Goal: Task Accomplishment & Management: Use online tool/utility

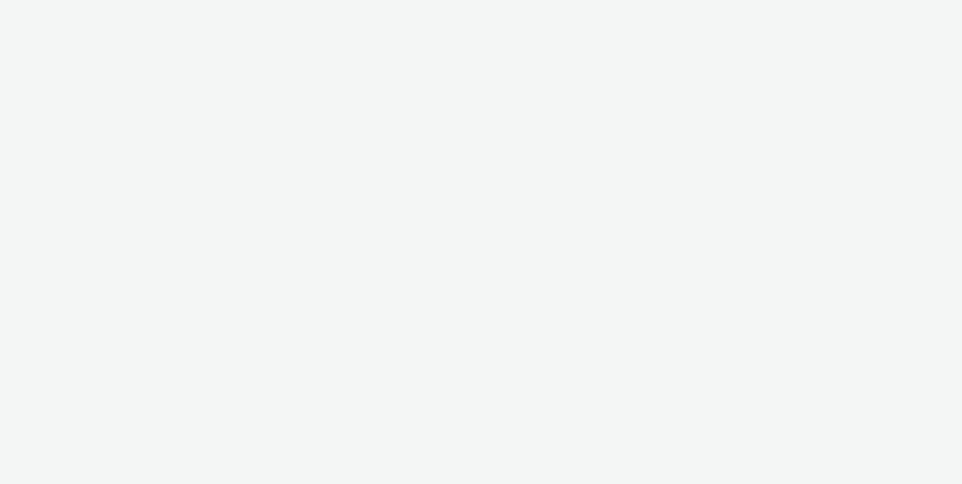
select select "a3b4fd3b-57b2-41be-86d8-3aa812b5bd0d"
select select "ad61ac31-c043-444a-a9a6-38829a17ea82"
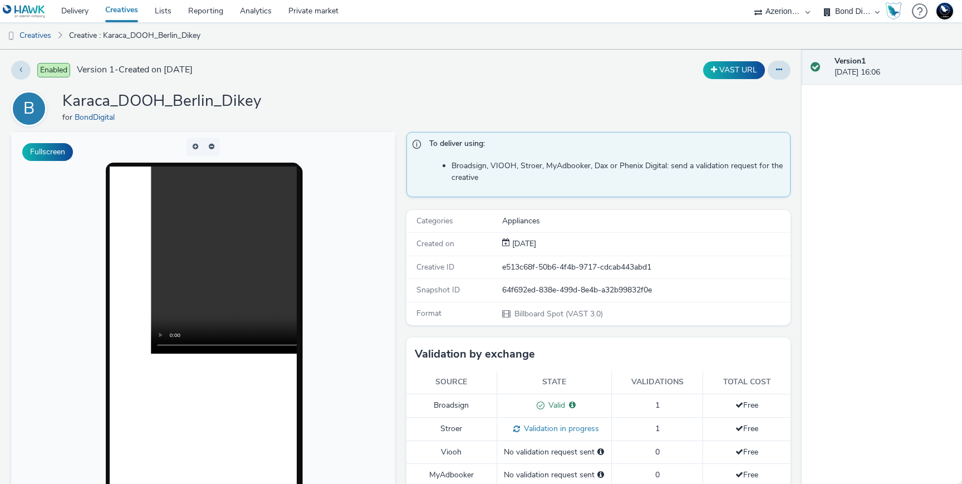
scroll to position [7, 0]
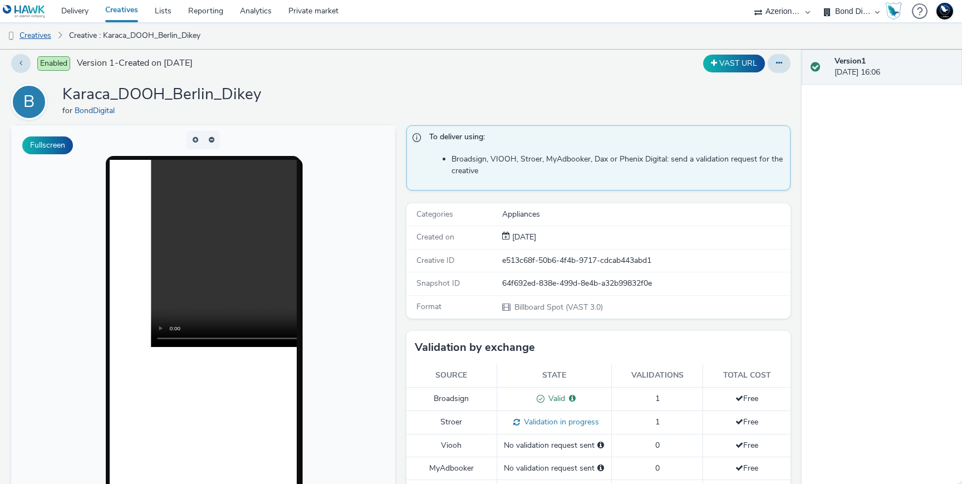
click at [50, 36] on link "Creatives" at bounding box center [28, 35] width 57 height 27
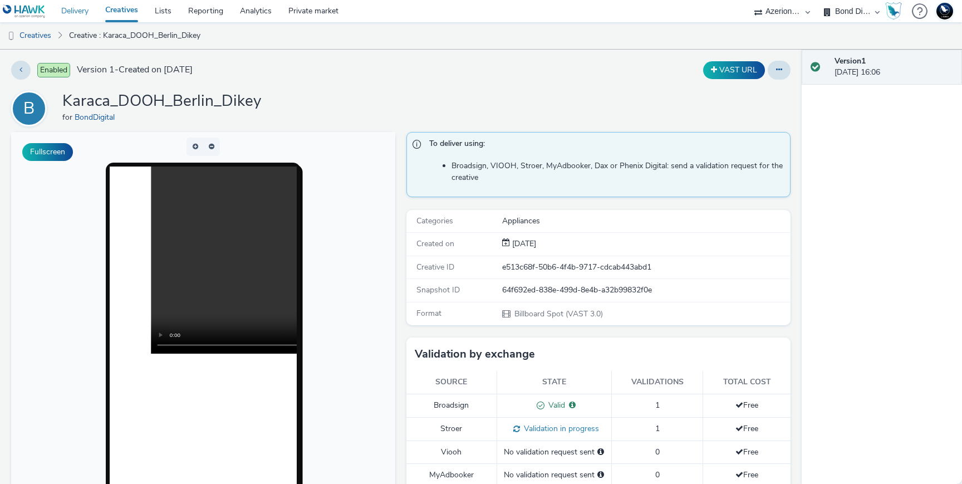
click at [82, 3] on link "Delivery" at bounding box center [75, 11] width 44 height 22
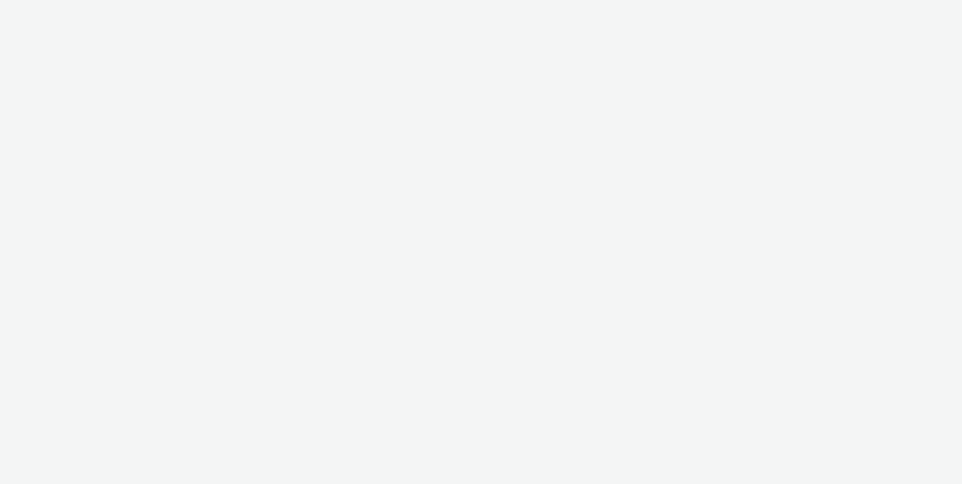
select select "a3b4fd3b-57b2-41be-86d8-3aa812b5bd0d"
select select "ad61ac31-c043-444a-a9a6-38829a17ea82"
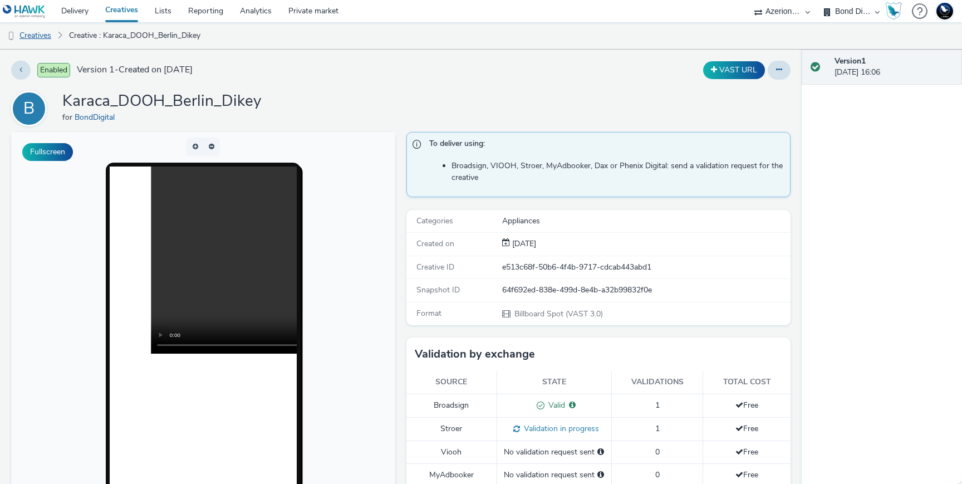
click at [53, 41] on link "Creatives" at bounding box center [28, 35] width 57 height 27
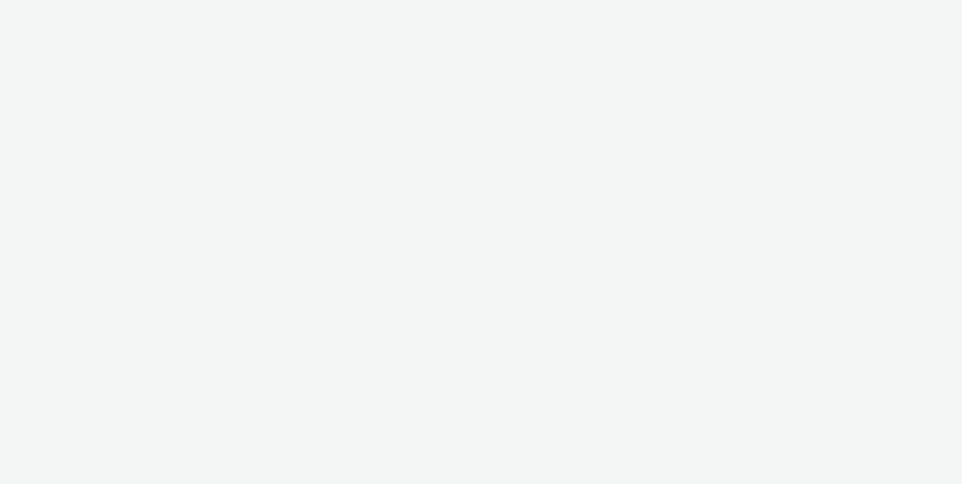
select select "a3b4fd3b-57b2-41be-86d8-3aa812b5bd0d"
select select "ad61ac31-c043-444a-a9a6-38829a17ea82"
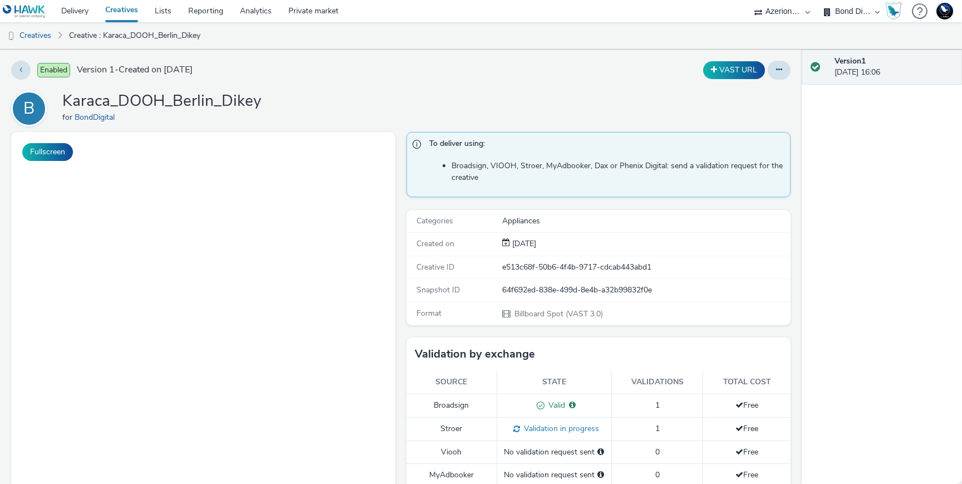
select select "a3b4fd3b-57b2-41be-86d8-3aa812b5bd0d"
select select "ad61ac31-c043-444a-a9a6-38829a17ea82"
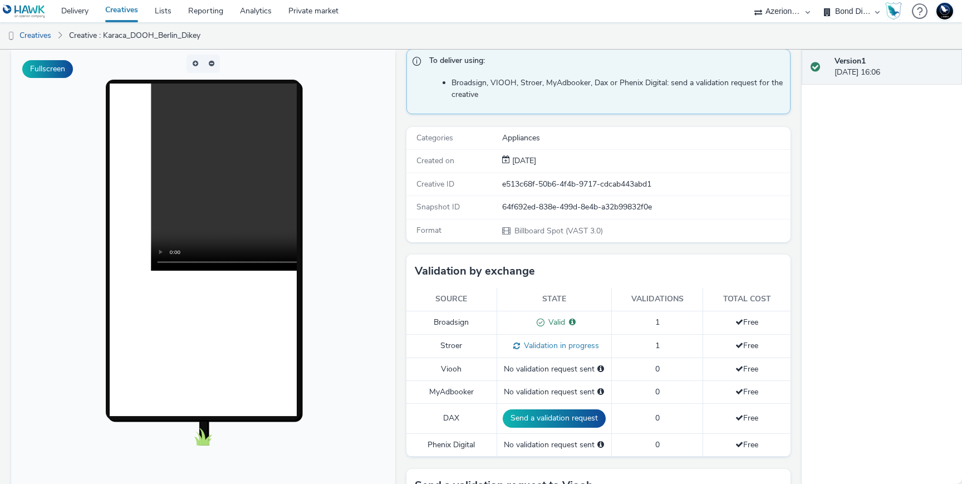
scroll to position [26, 0]
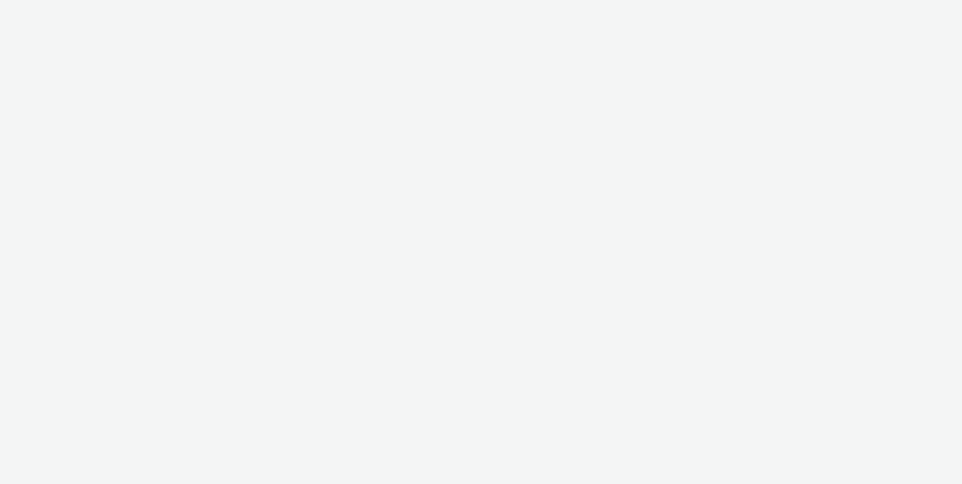
select select "a3b4fd3b-57b2-41be-86d8-3aa812b5bd0d"
select select "ad61ac31-c043-444a-a9a6-38829a17ea82"
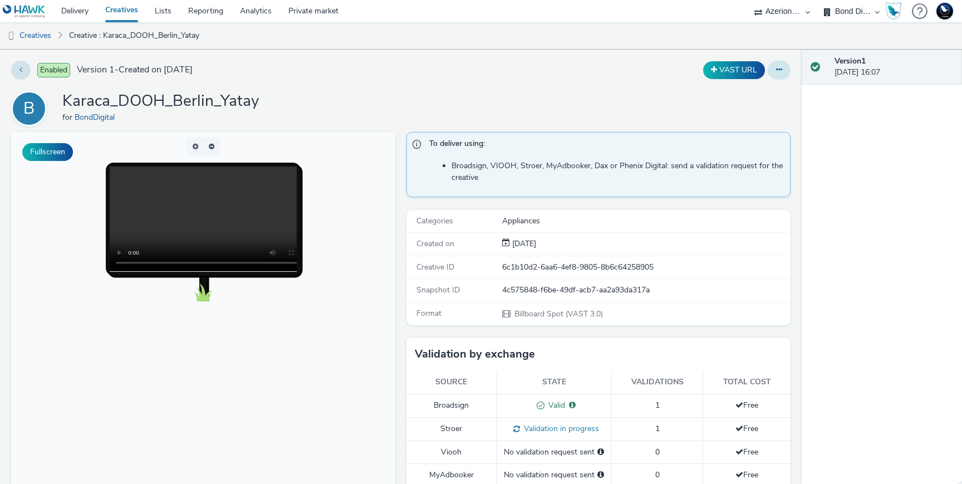
click at [776, 72] on icon at bounding box center [779, 70] width 6 height 8
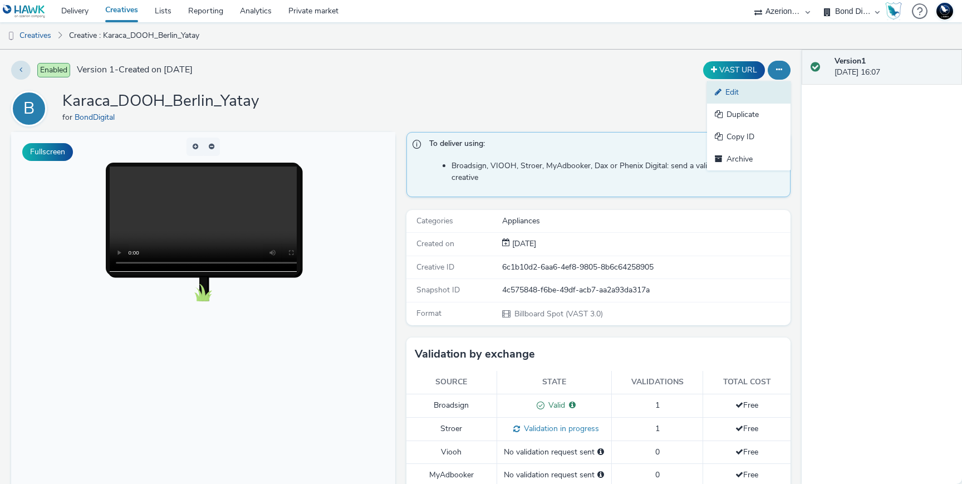
click at [754, 97] on link "Edit" at bounding box center [749, 92] width 84 height 22
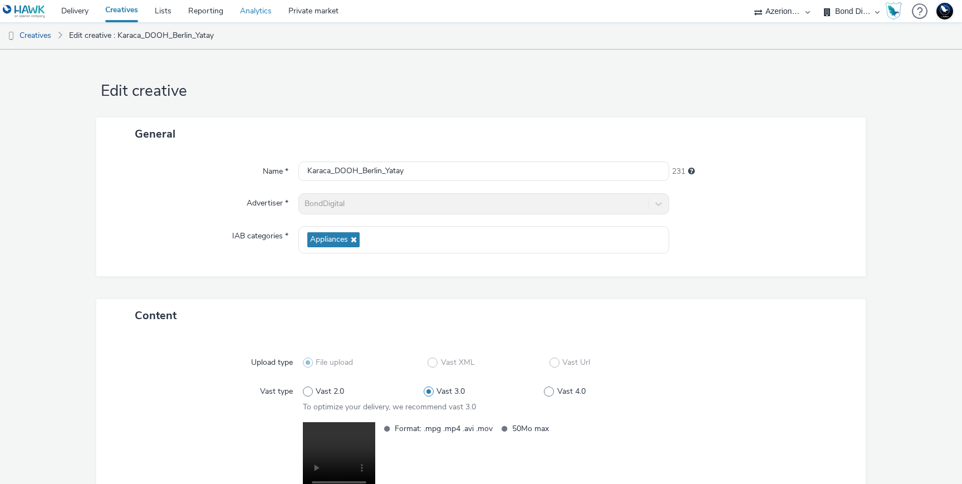
click at [260, 13] on link "Analytics" at bounding box center [256, 11] width 48 height 22
